Goal: Task Accomplishment & Management: Use online tool/utility

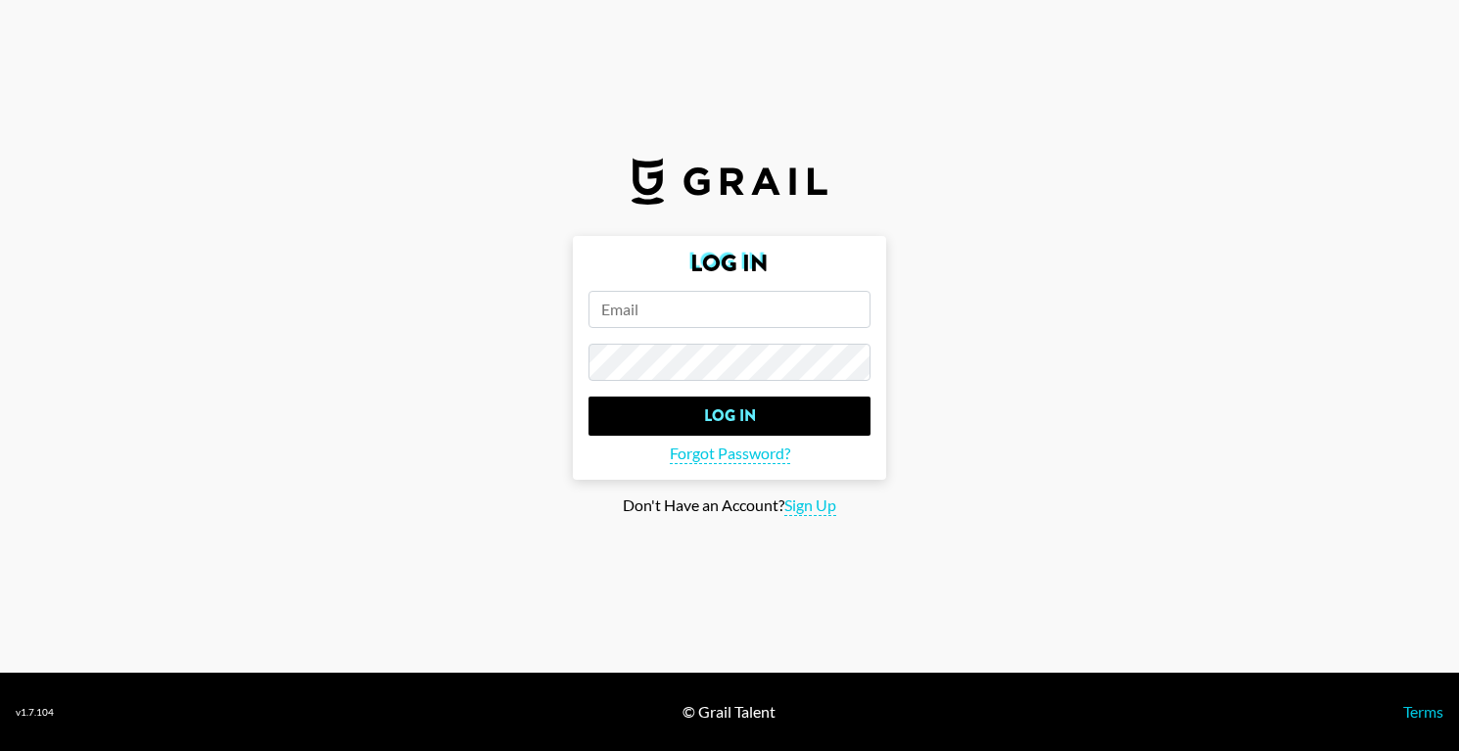
click at [665, 295] on input "email" at bounding box center [730, 309] width 282 height 37
paste input "[EMAIL_ADDRESS][DOMAIN_NAME]"
type input "[EMAIL_ADDRESS][DOMAIN_NAME]"
click at [589, 397] on input "Log In" at bounding box center [730, 416] width 282 height 39
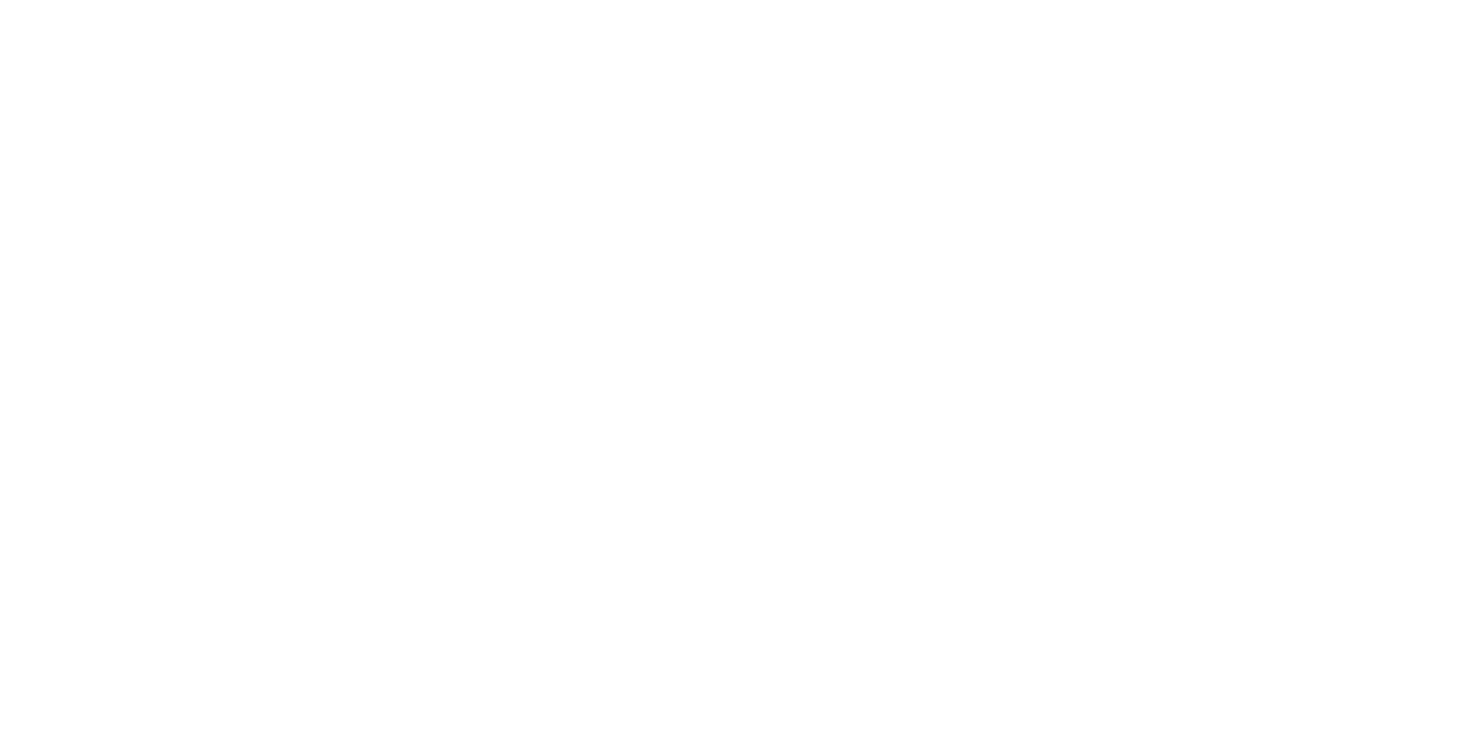
select select "Song"
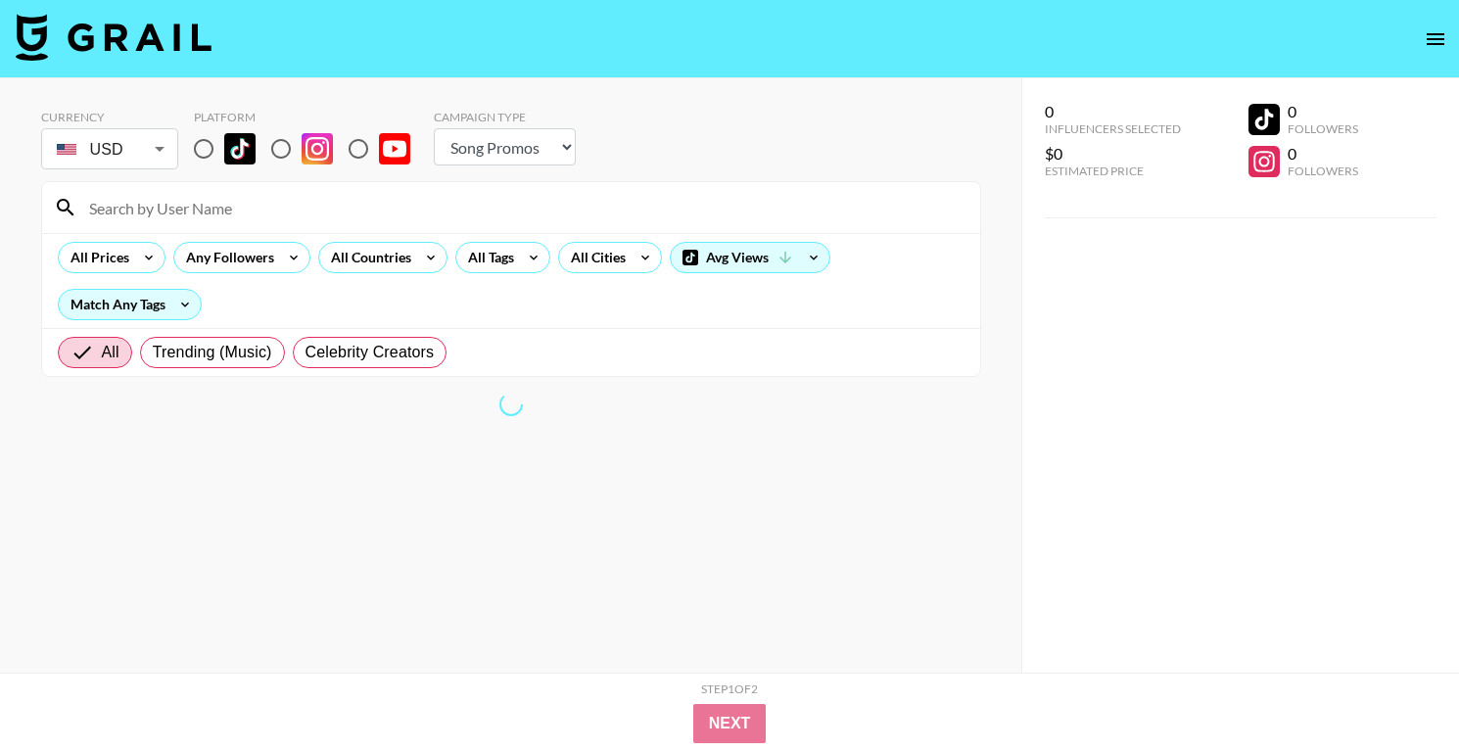
click at [1434, 31] on icon "open drawer" at bounding box center [1436, 39] width 24 height 24
click at [1432, 43] on icon "open drawer" at bounding box center [1436, 39] width 18 height 12
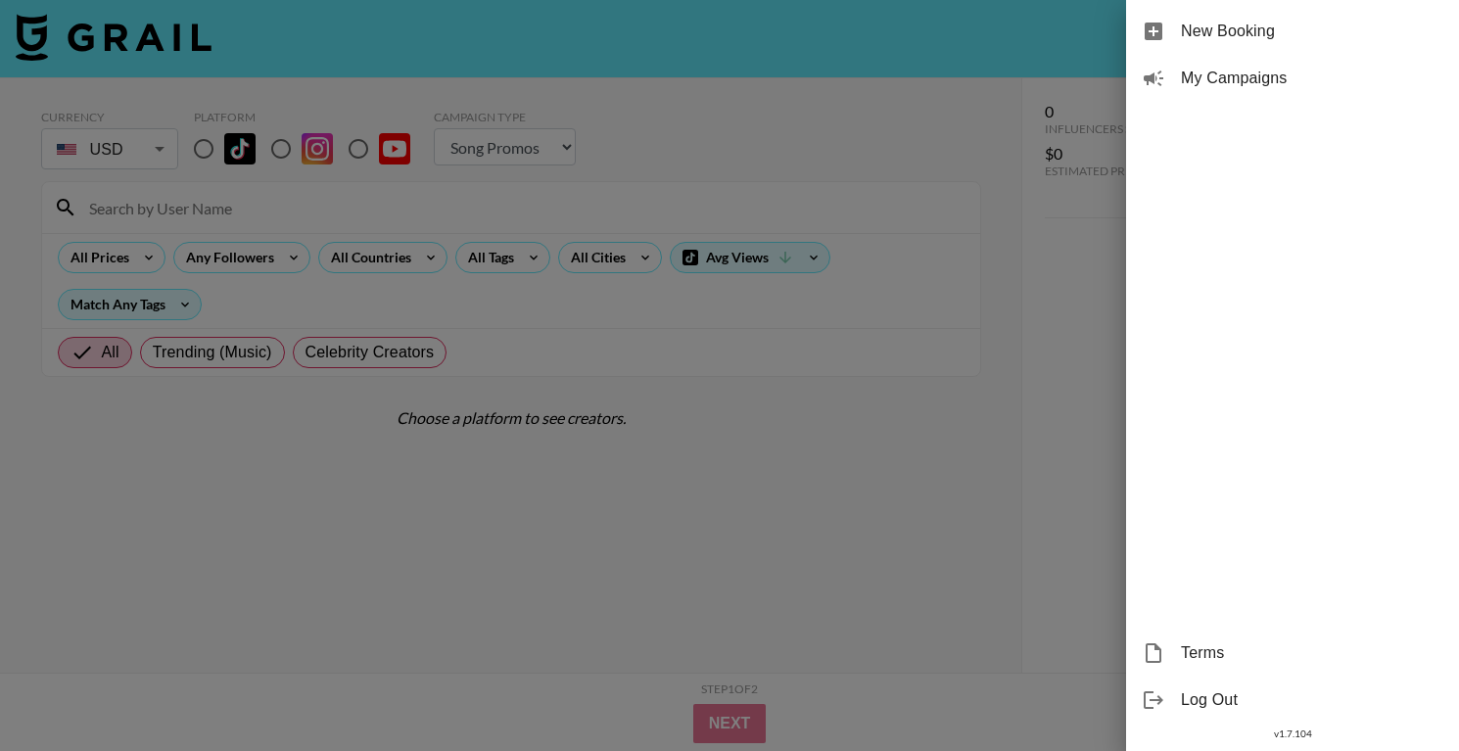
click at [1258, 79] on span "My Campaigns" at bounding box center [1312, 79] width 262 height 24
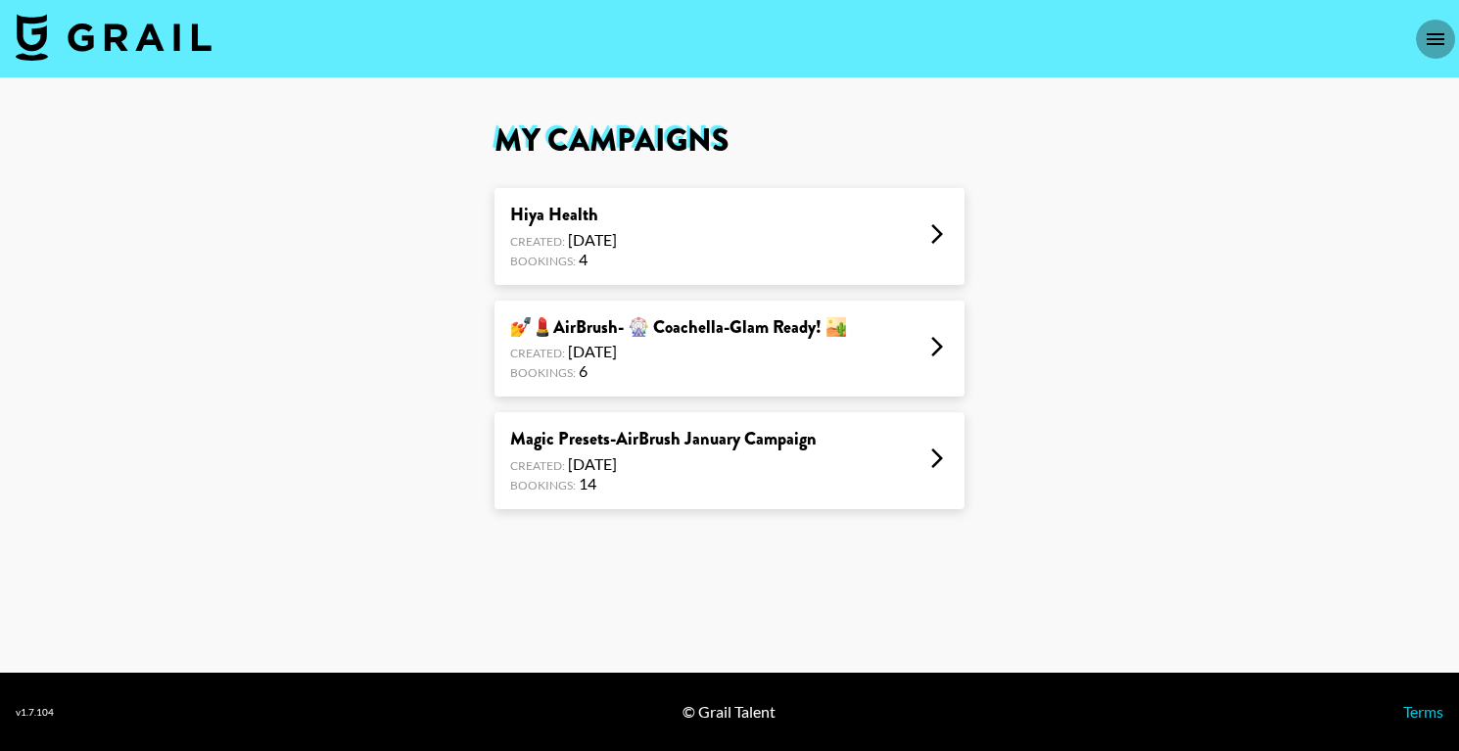
click at [1428, 45] on icon "open drawer" at bounding box center [1436, 39] width 24 height 24
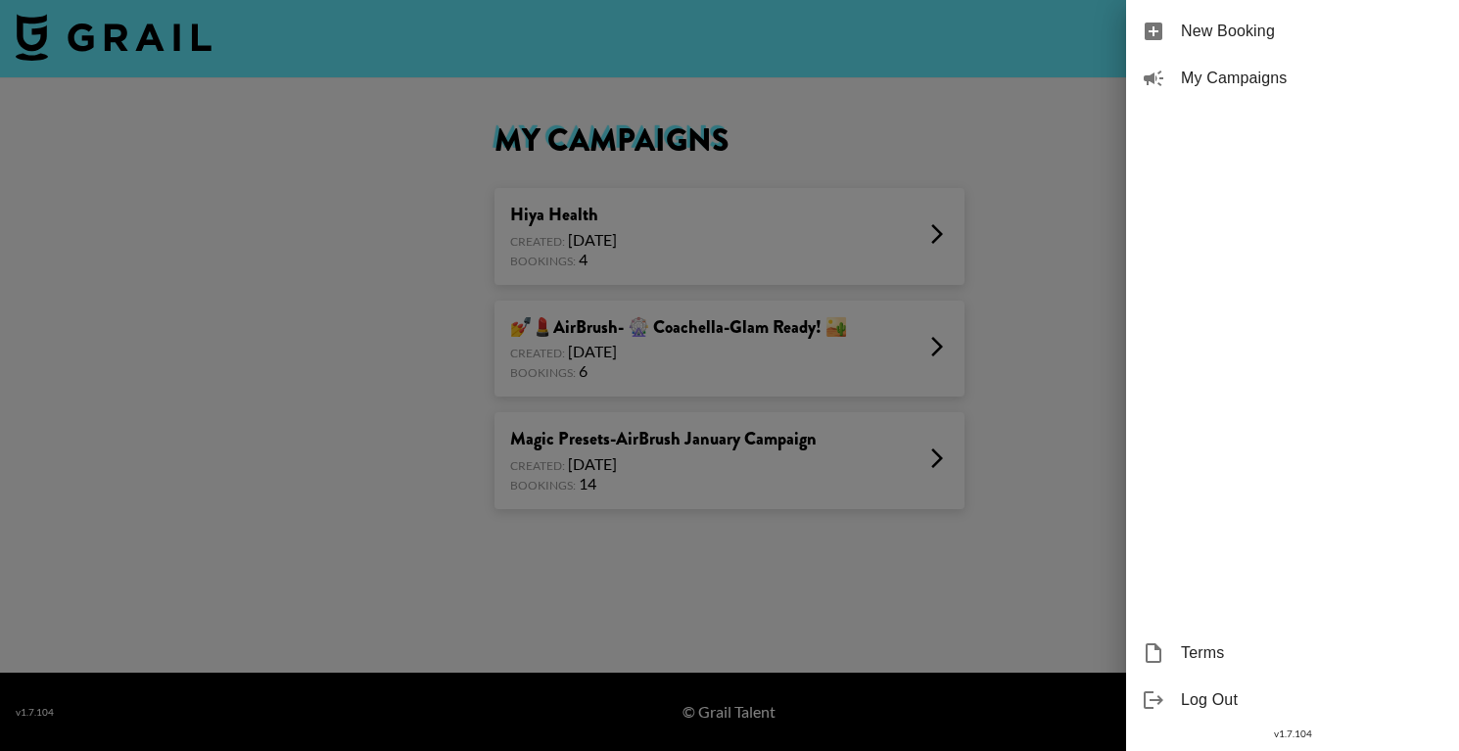
click at [641, 101] on div at bounding box center [729, 375] width 1459 height 751
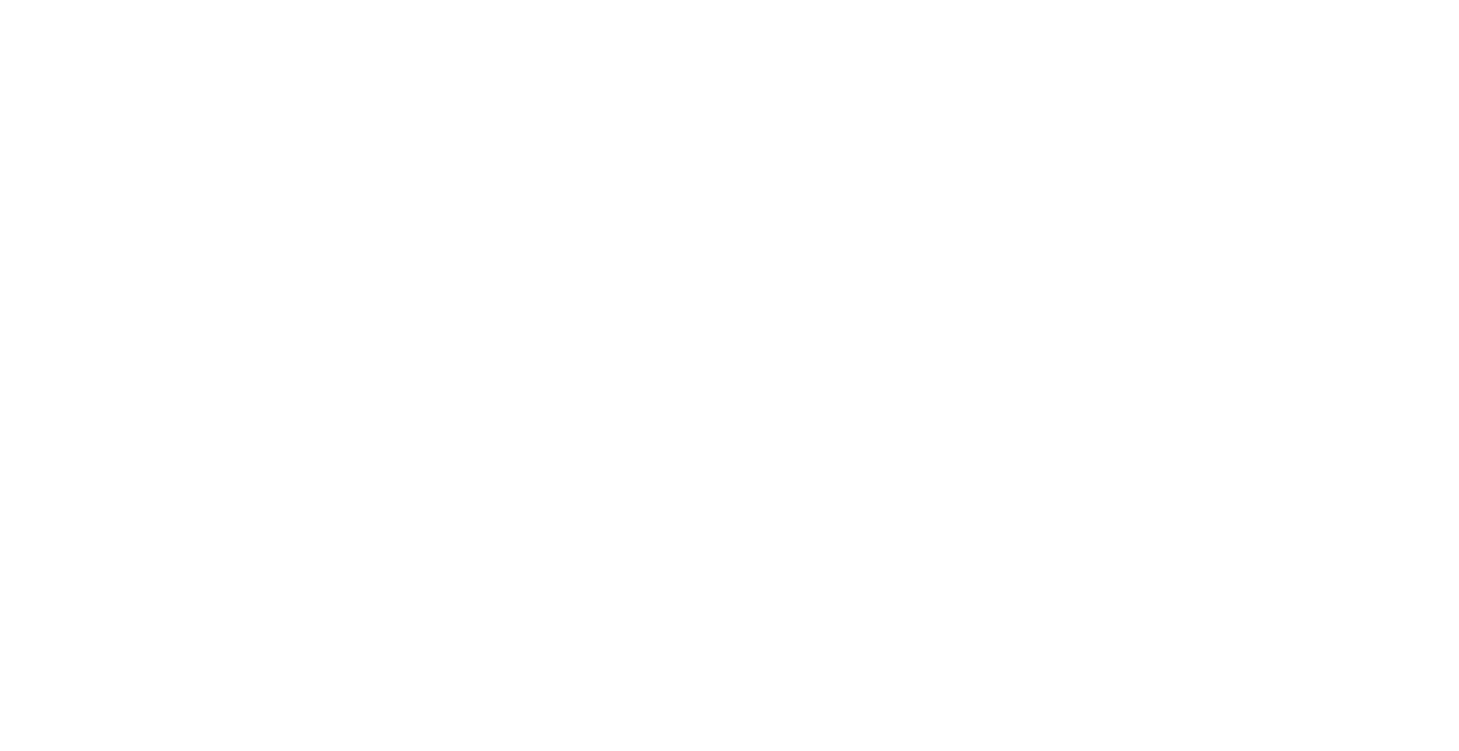
select select "Song"
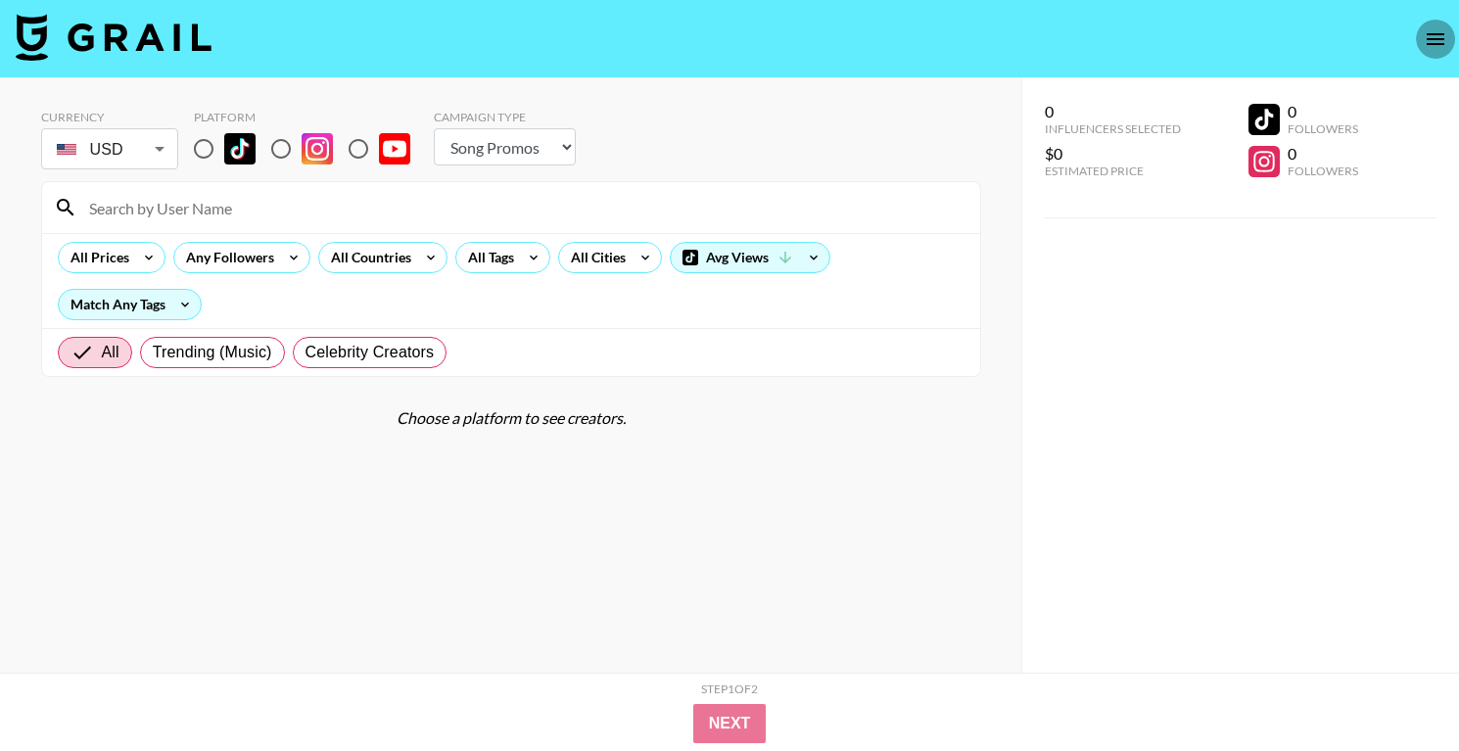
click at [1428, 27] on icon "open drawer" at bounding box center [1436, 39] width 24 height 24
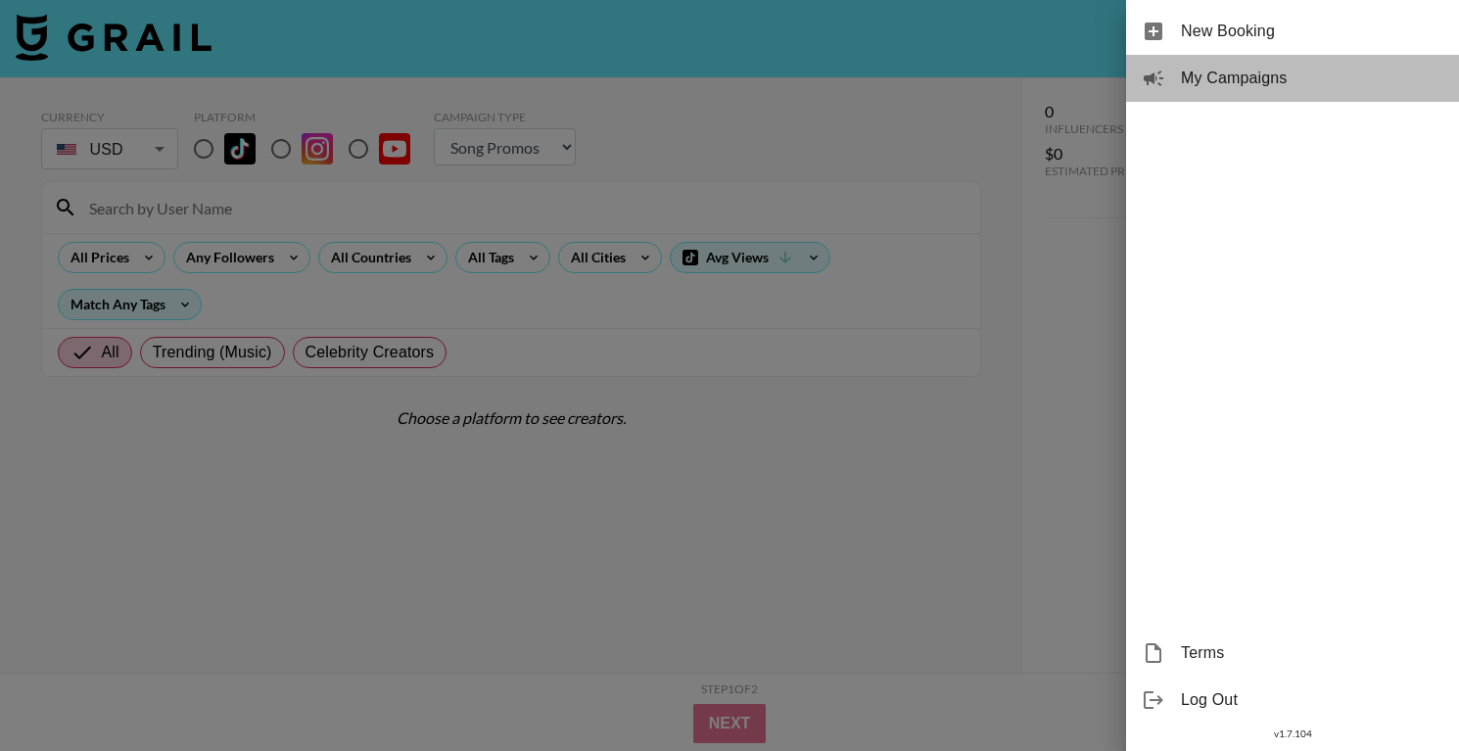
click at [1275, 82] on span "My Campaigns" at bounding box center [1312, 79] width 262 height 24
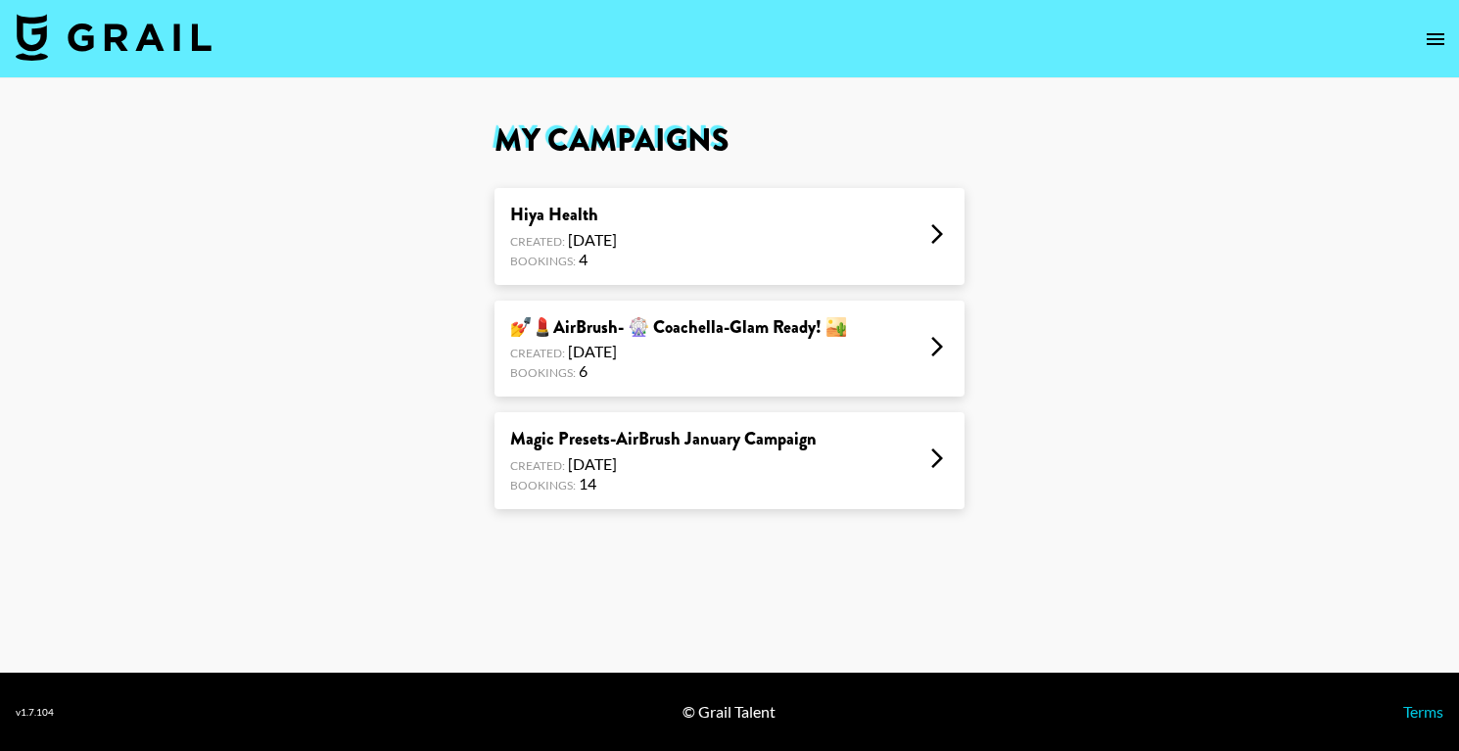
select select "Song"
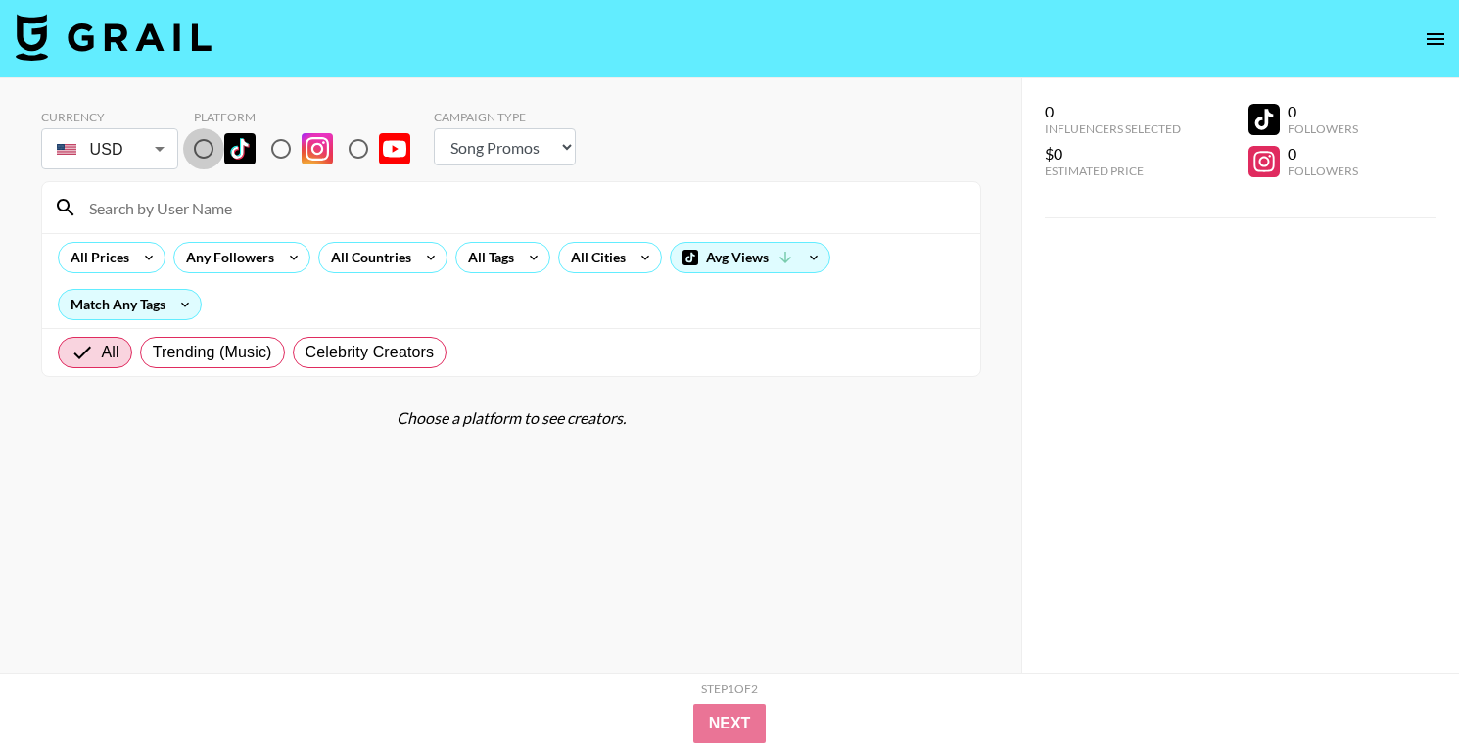
click at [206, 151] on input "radio" at bounding box center [203, 148] width 41 height 41
radio input "true"
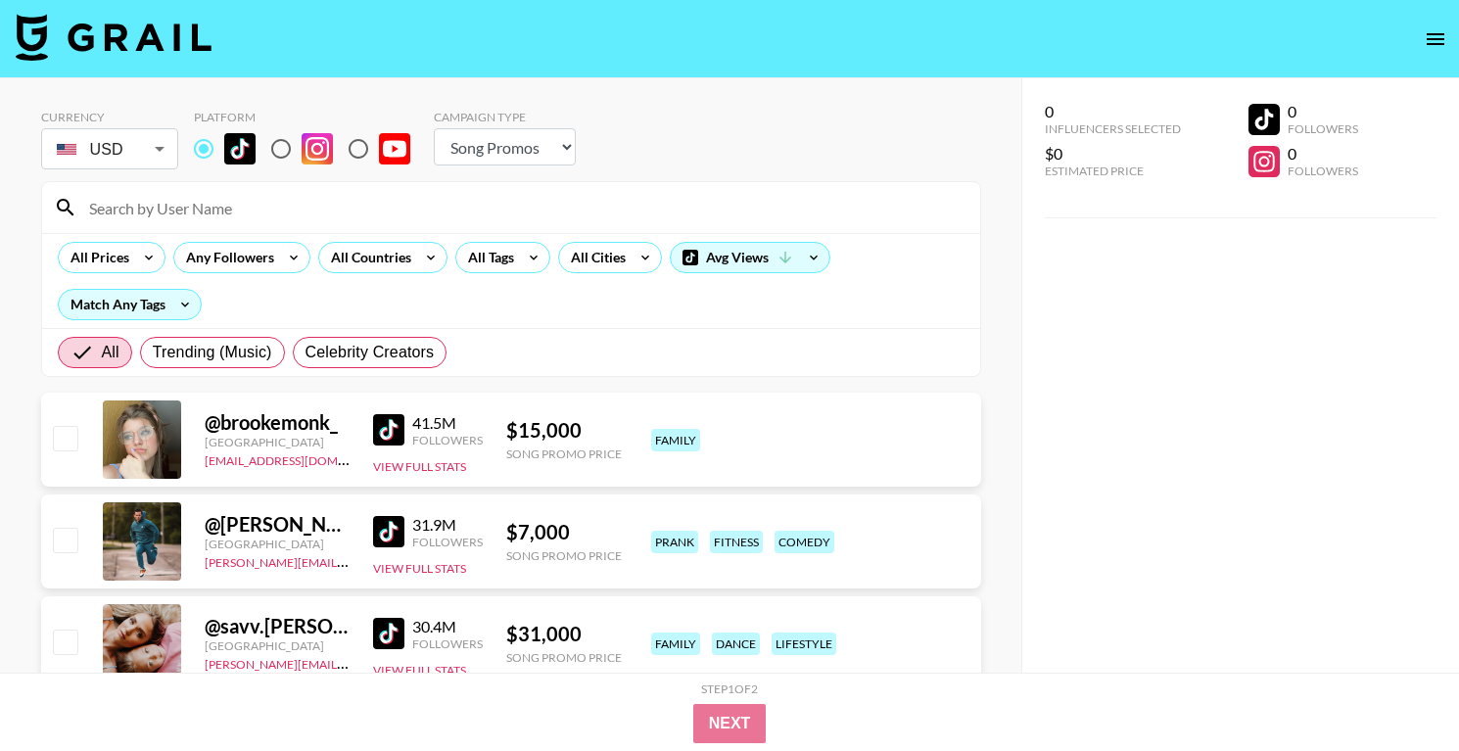
click at [552, 146] on select "Choose Type... Song Promos Brand Promos" at bounding box center [505, 146] width 142 height 37
click at [1439, 33] on icon "open drawer" at bounding box center [1436, 39] width 18 height 12
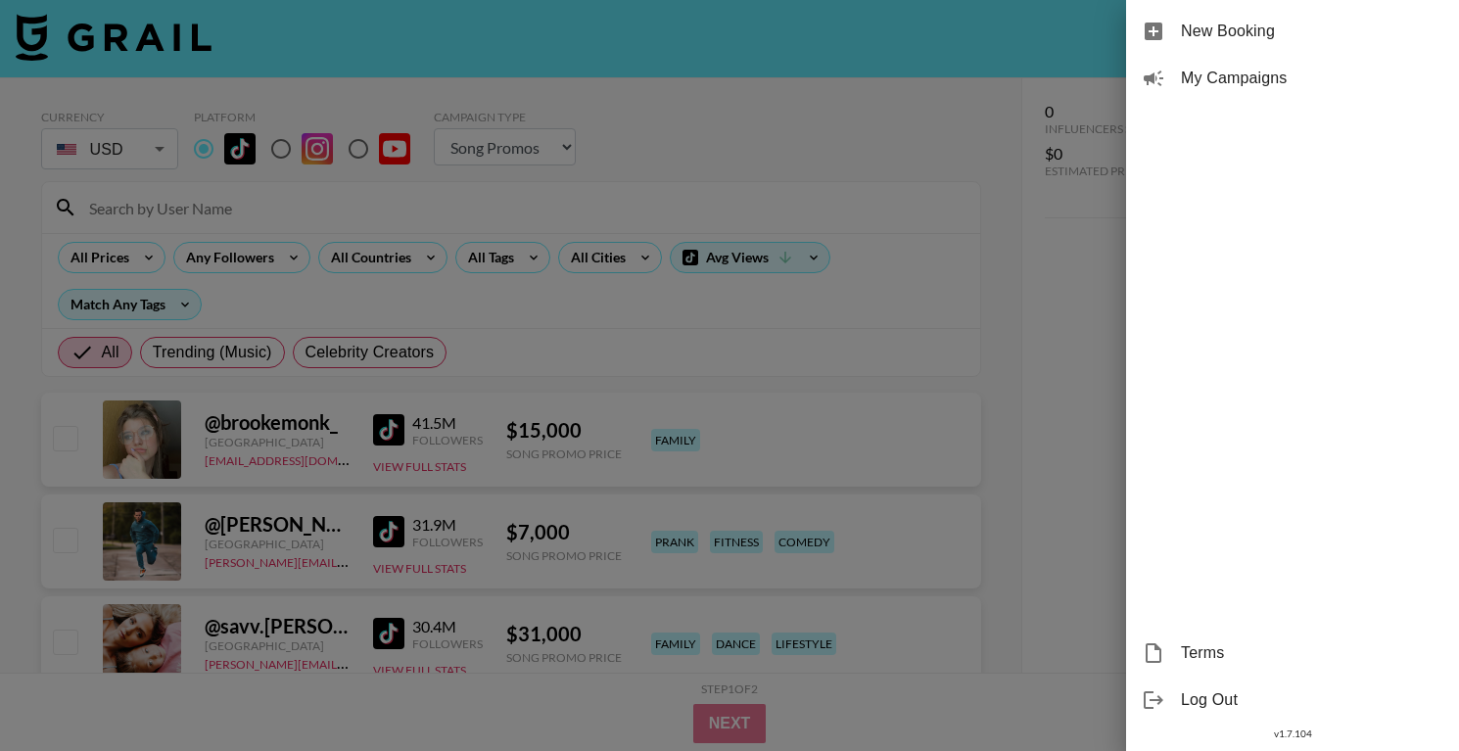
click at [827, 110] on div at bounding box center [729, 375] width 1459 height 751
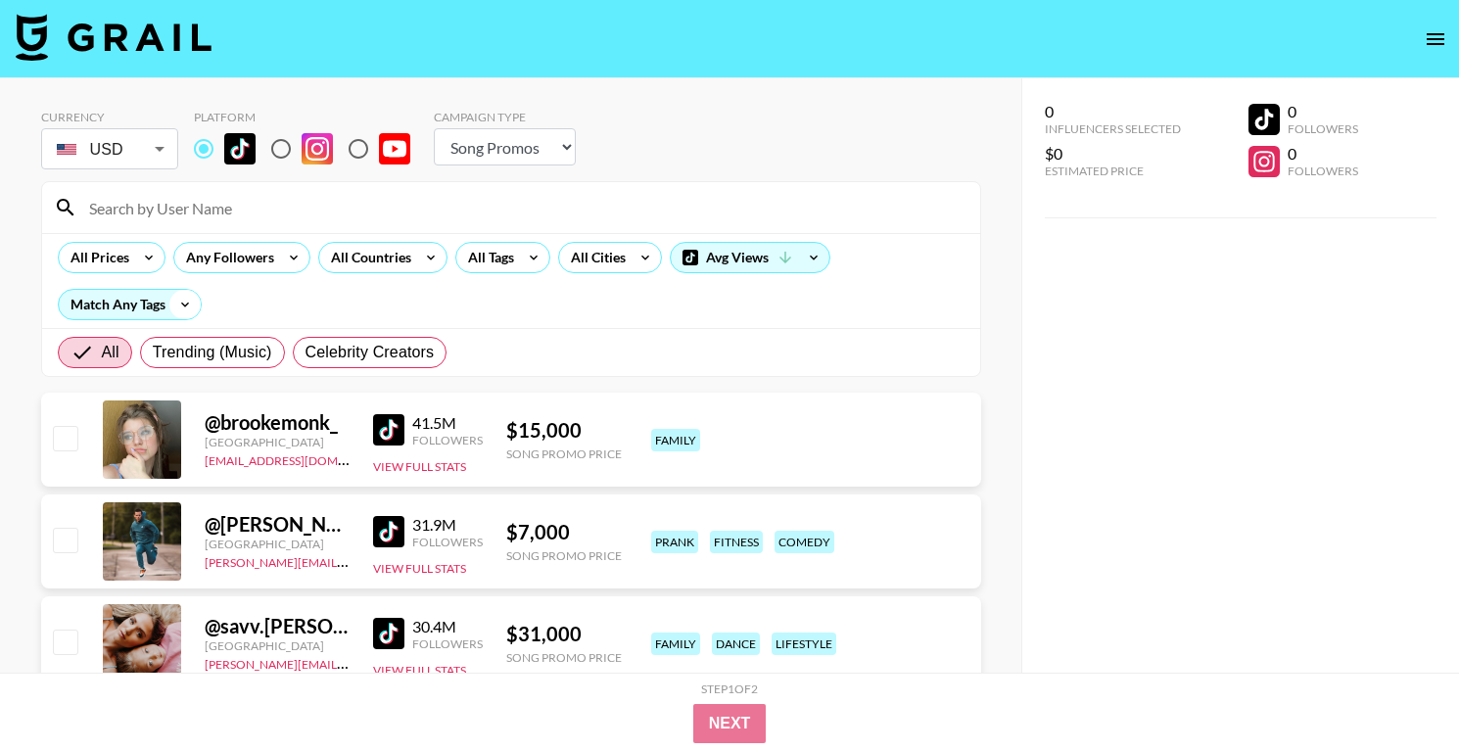
click at [175, 309] on icon at bounding box center [184, 304] width 31 height 29
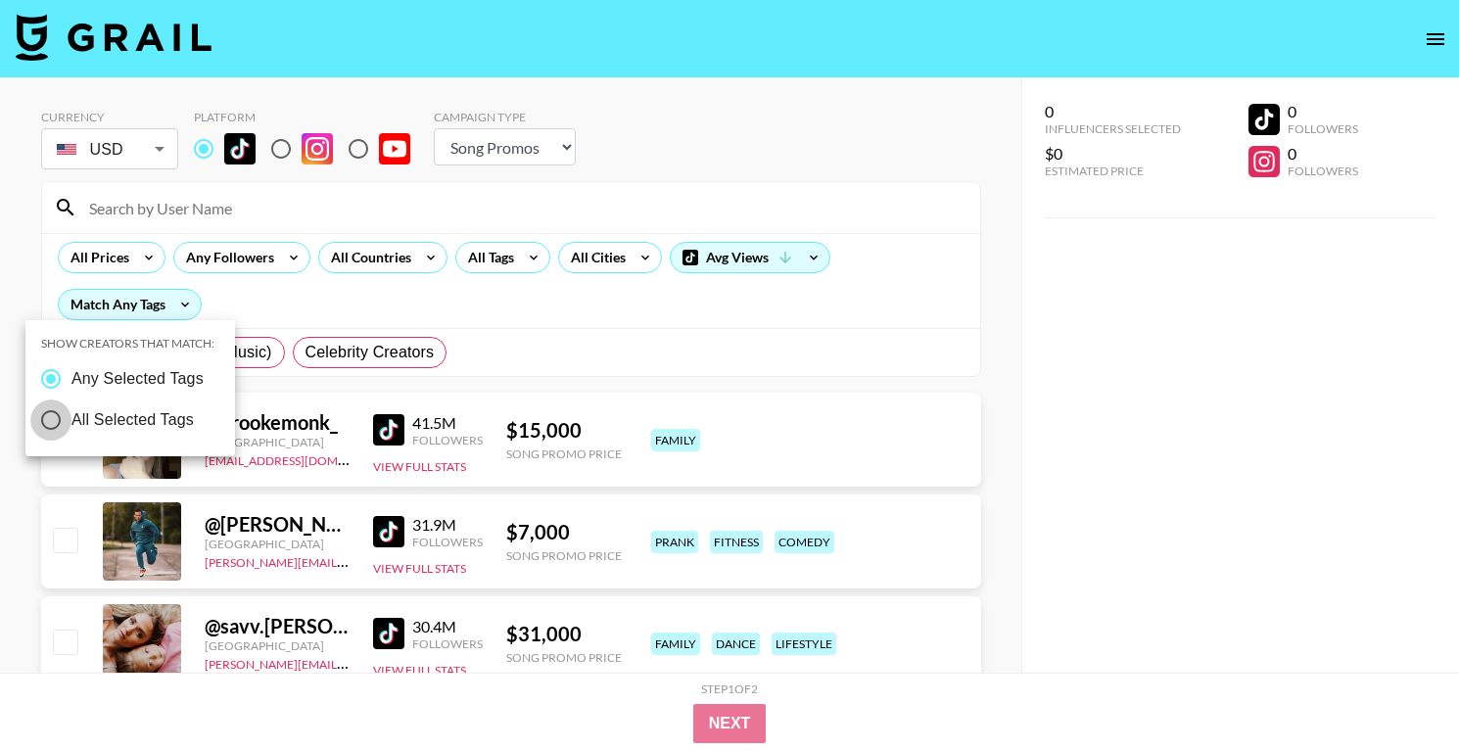
click at [59, 427] on input "All Selected Tags" at bounding box center [50, 420] width 41 height 41
radio input "true"
click at [55, 376] on input "Any Selected Tags" at bounding box center [46, 378] width 41 height 41
radio input "true"
radio input "false"
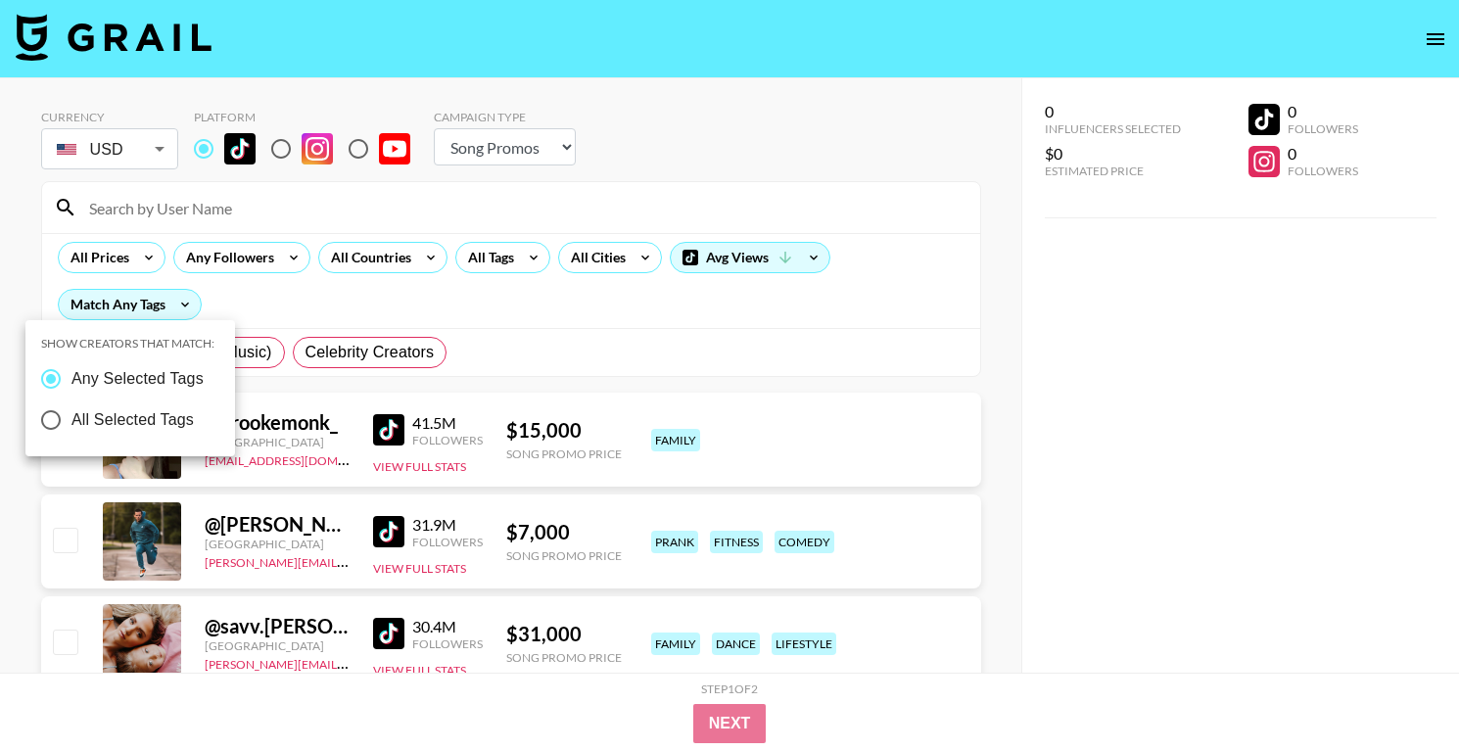
click at [399, 295] on div at bounding box center [729, 375] width 1459 height 751
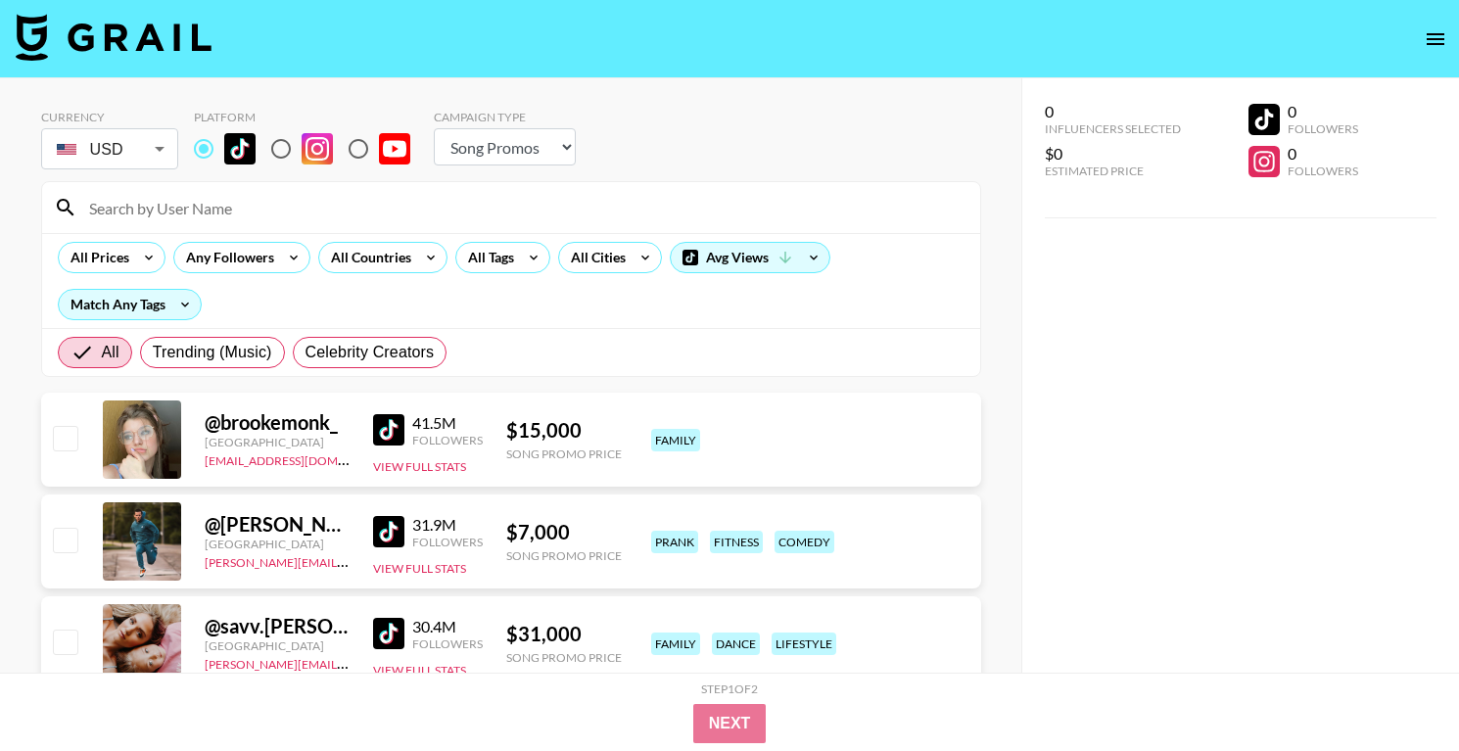
click at [538, 148] on select "Choose Type... Song Promos Brand Promos" at bounding box center [505, 146] width 142 height 37
select select "Song"
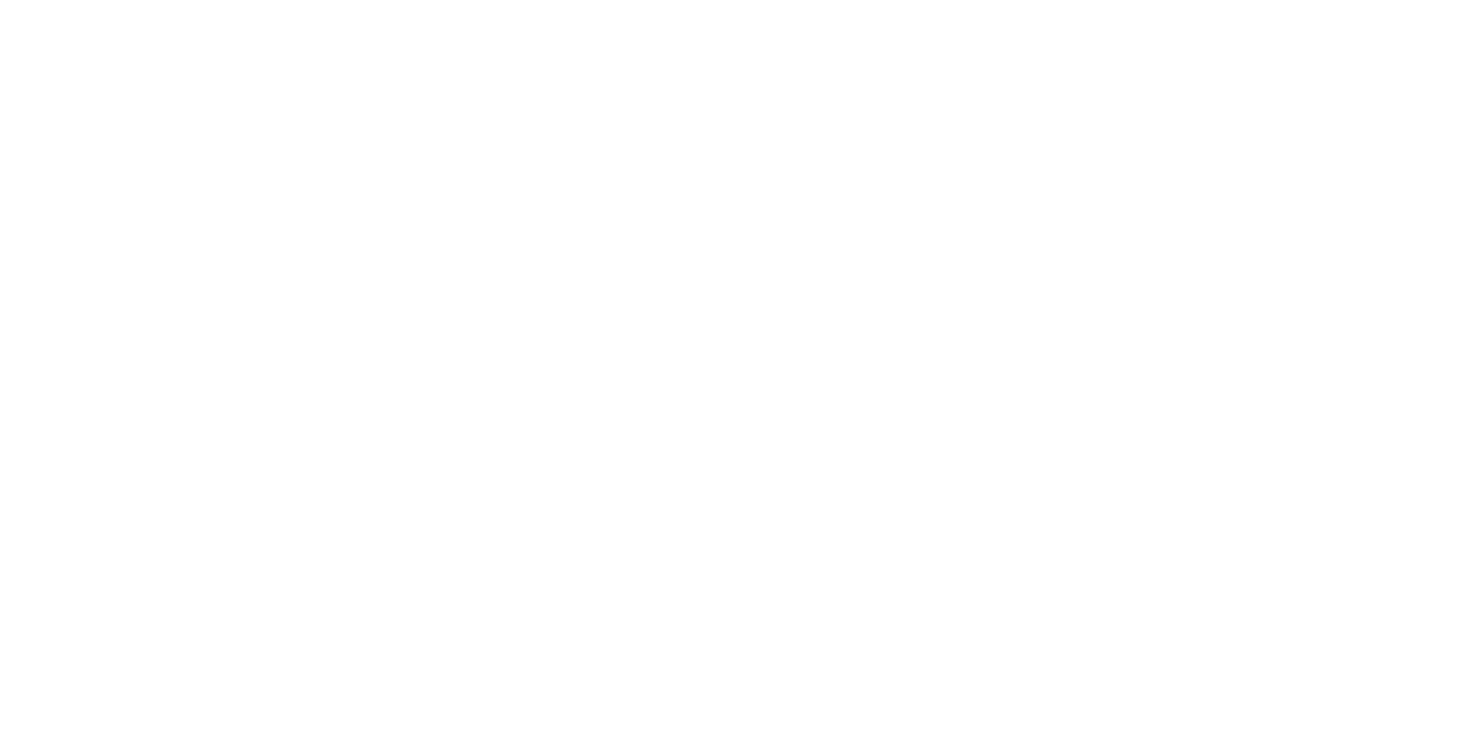
select select "Song"
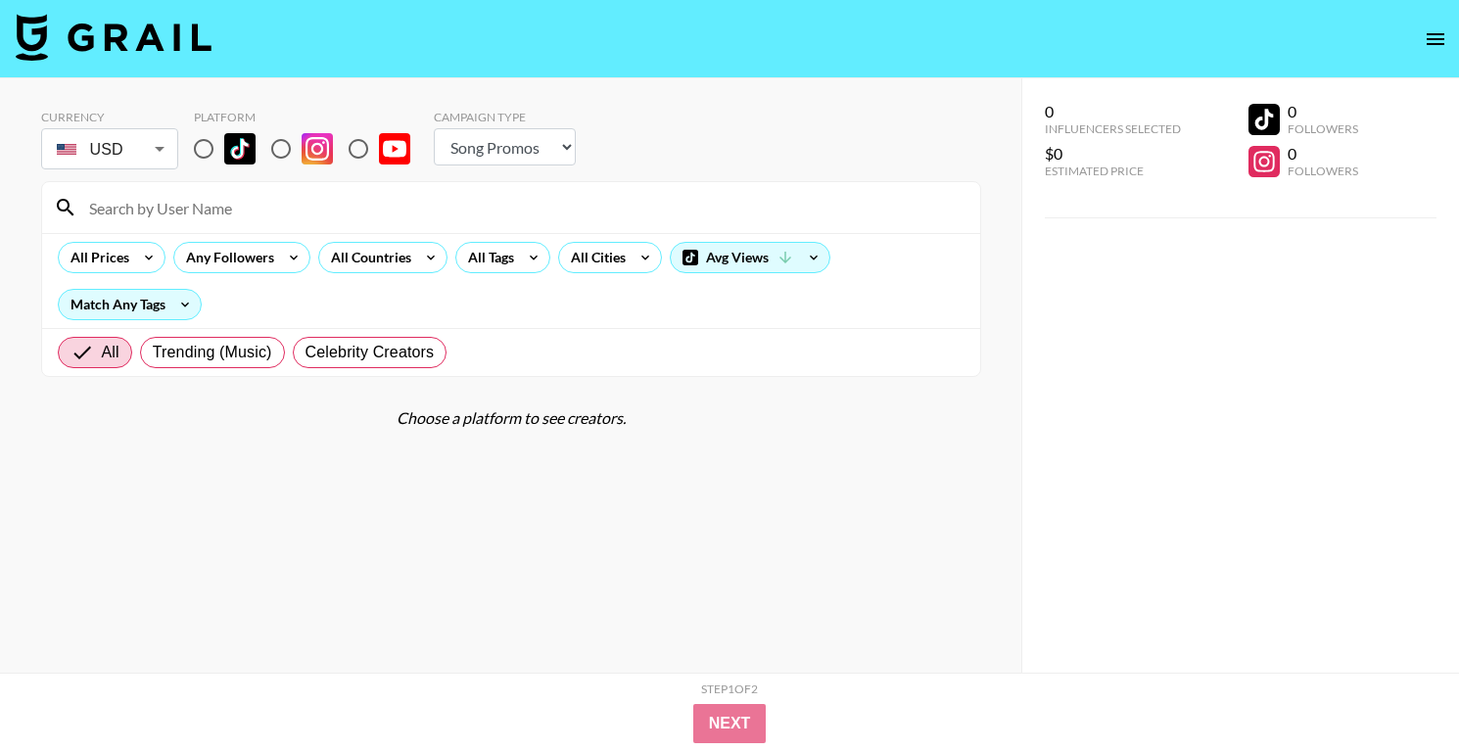
click at [202, 148] on input "radio" at bounding box center [203, 148] width 41 height 41
radio input "true"
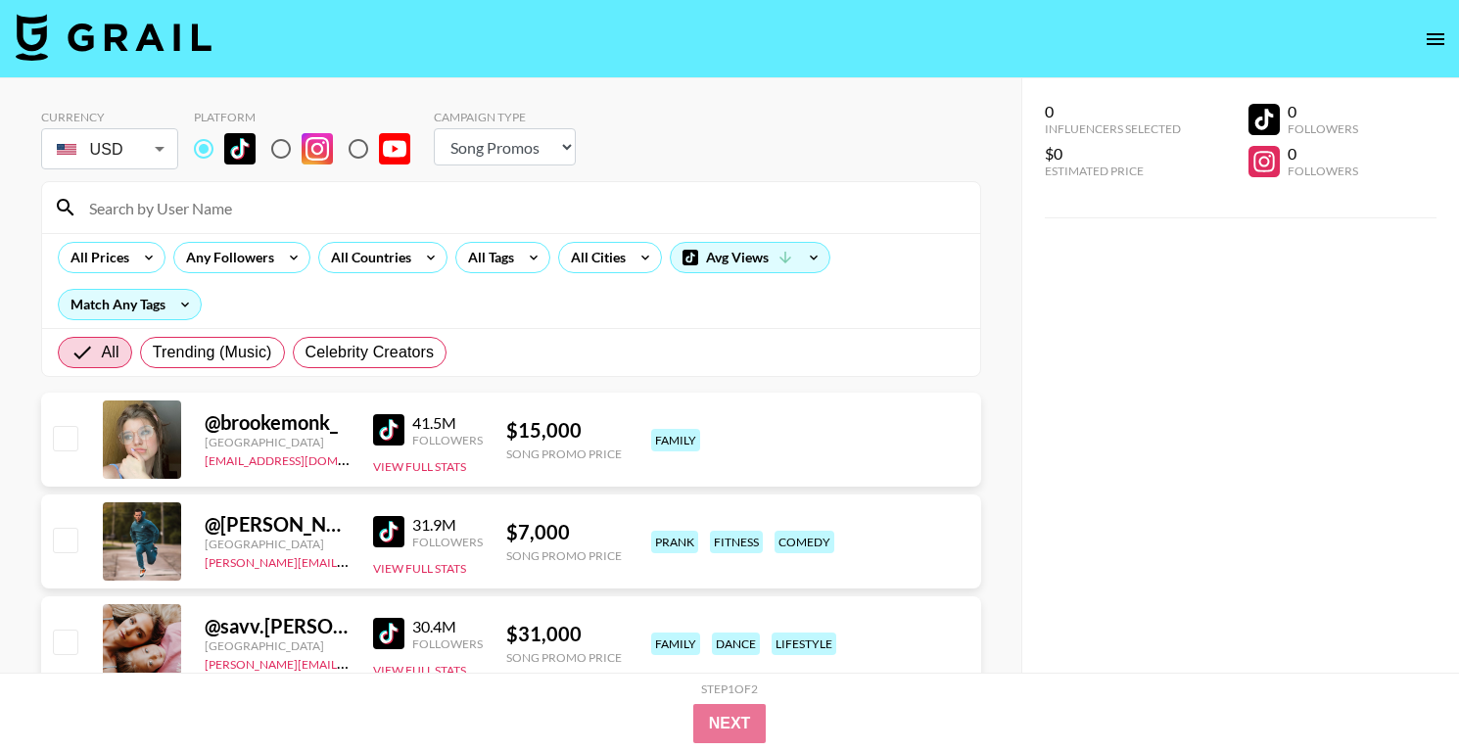
click at [126, 181] on section "All Prices Any Followers All Countries All Tags All Cities Avg Views Match Any …" at bounding box center [511, 279] width 940 height 196
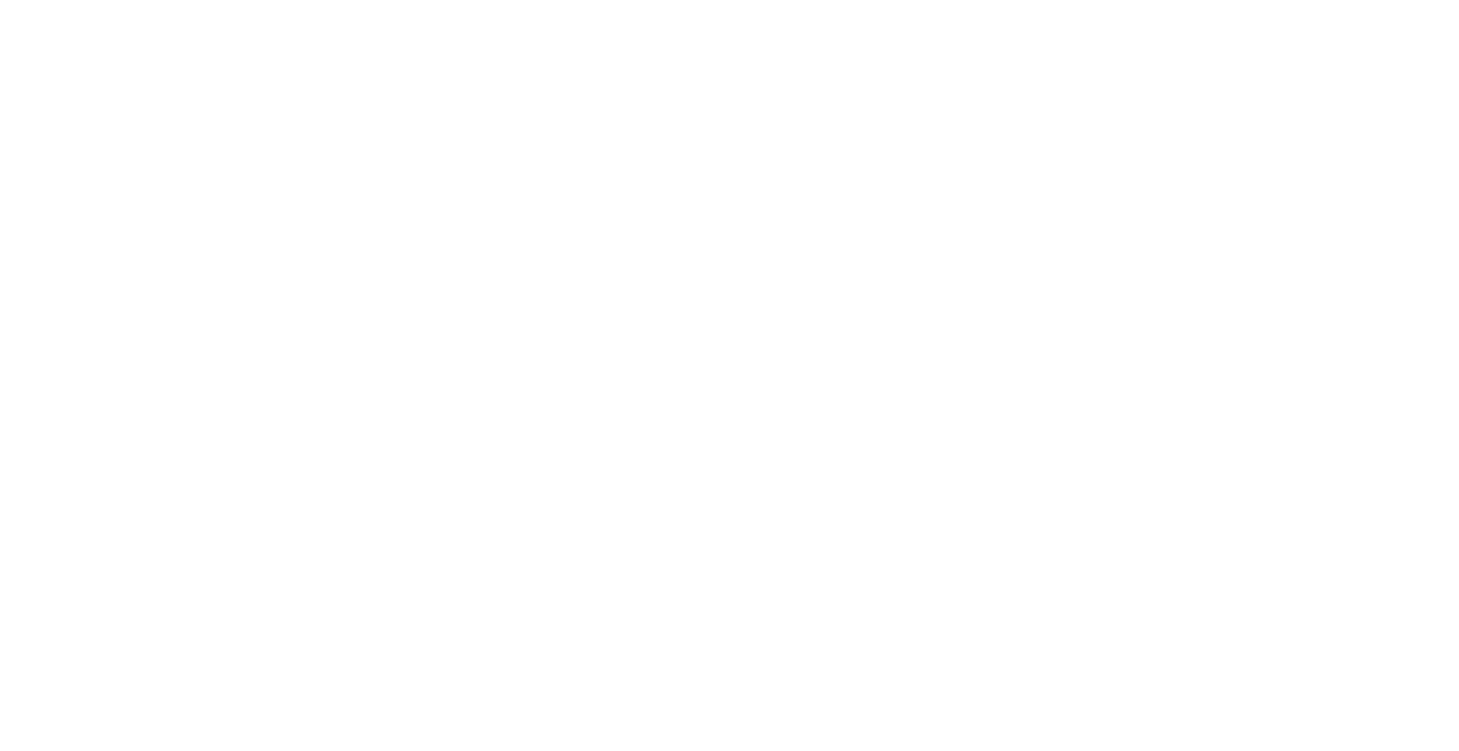
select select "Song"
